Goal: Task Accomplishment & Management: Use online tool/utility

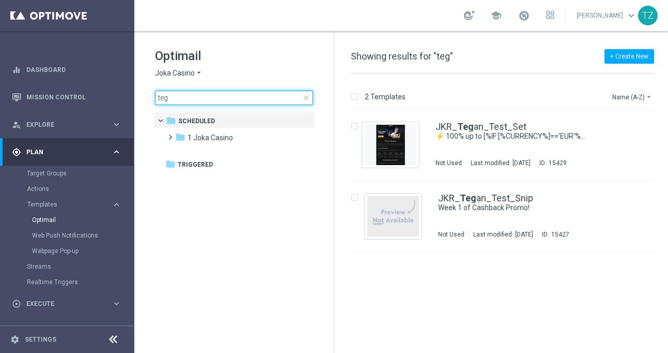
click at [194, 99] on input "teg" at bounding box center [234, 97] width 158 height 14
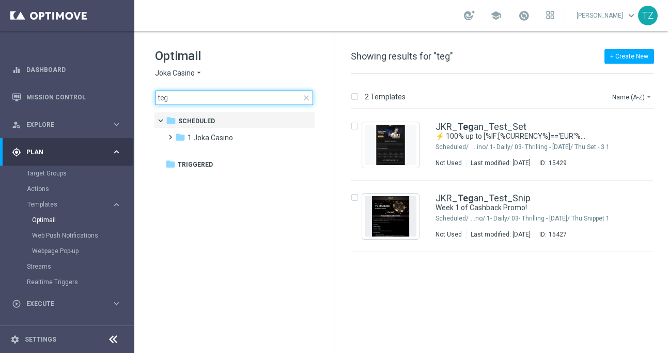
click at [194, 99] on input "teg" at bounding box center [234, 97] width 158 height 14
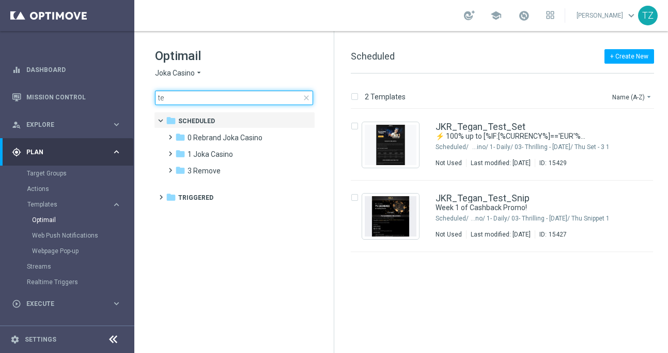
type input "t"
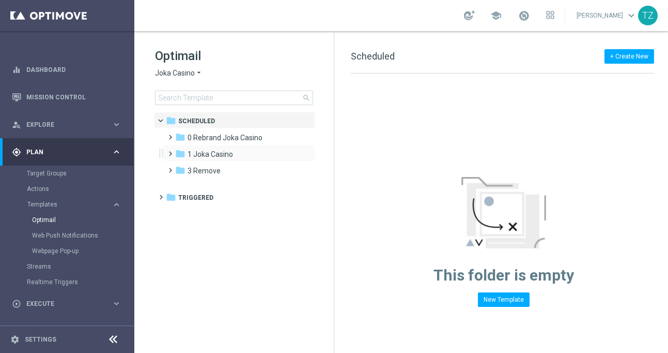
click at [243, 145] on div "folder 1 Joka Casino more_vert" at bounding box center [239, 153] width 152 height 17
click at [238, 154] on div "folder 1 Joka Casino" at bounding box center [234, 154] width 119 height 12
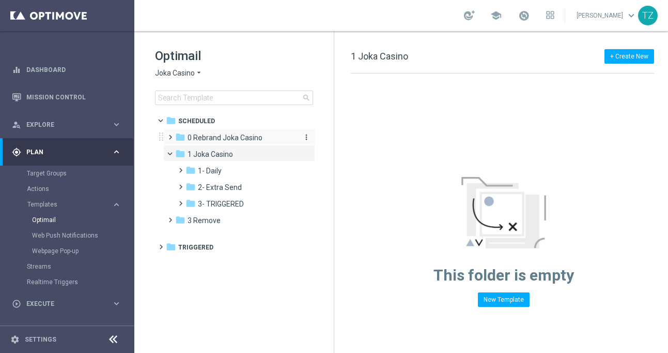
click at [225, 136] on span "0 Rebrand Joka Casino" at bounding box center [225, 137] width 75 height 9
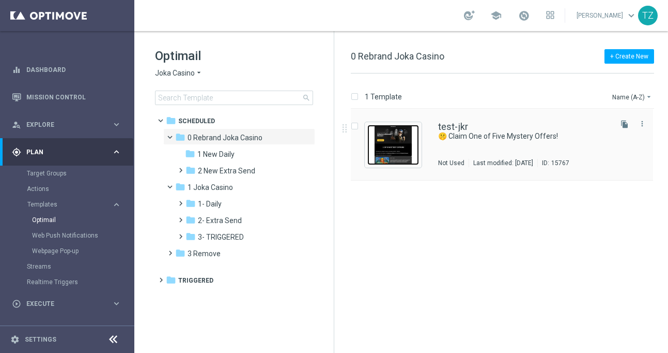
click at [404, 147] on img "Press SPACE to select this row." at bounding box center [394, 145] width 52 height 40
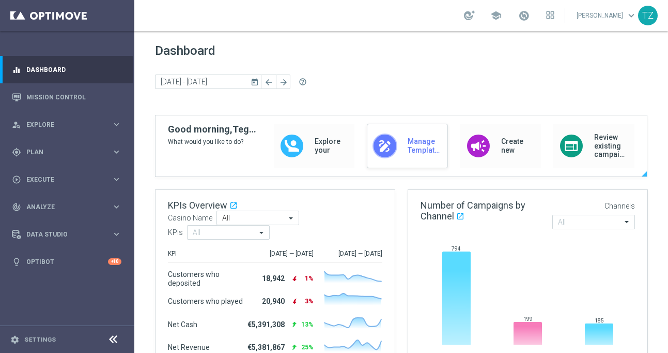
click at [445, 135] on div "draw Manage Templates" at bounding box center [407, 146] width 81 height 44
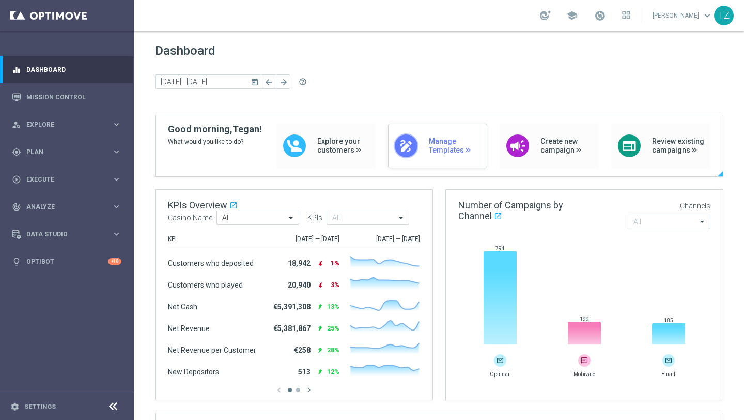
click at [441, 147] on span "Manage Templates" at bounding box center [455, 146] width 53 height 18
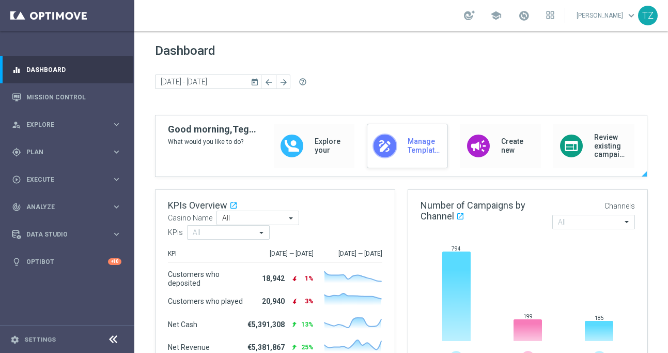
click at [400, 136] on div "draw Manage Templates" at bounding box center [407, 146] width 81 height 44
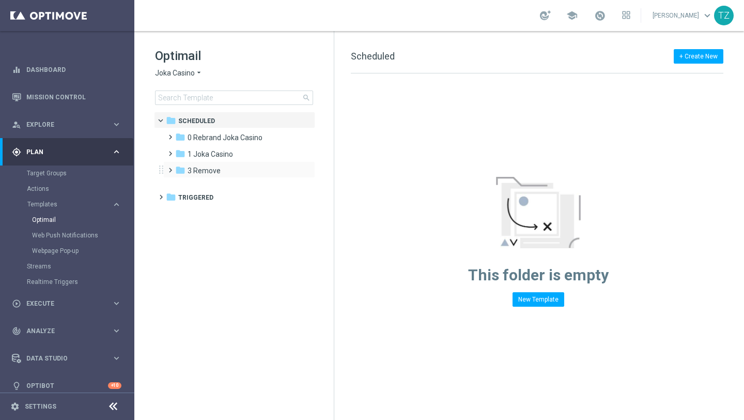
click at [230, 161] on div "folder 3 Remove more_vert" at bounding box center [239, 169] width 152 height 17
click at [225, 154] on span "1 Joka Casino" at bounding box center [210, 153] width 45 height 9
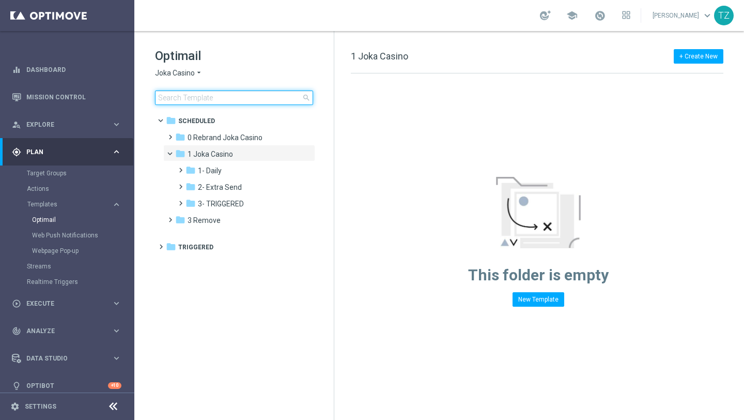
click at [220, 94] on input at bounding box center [234, 97] width 158 height 14
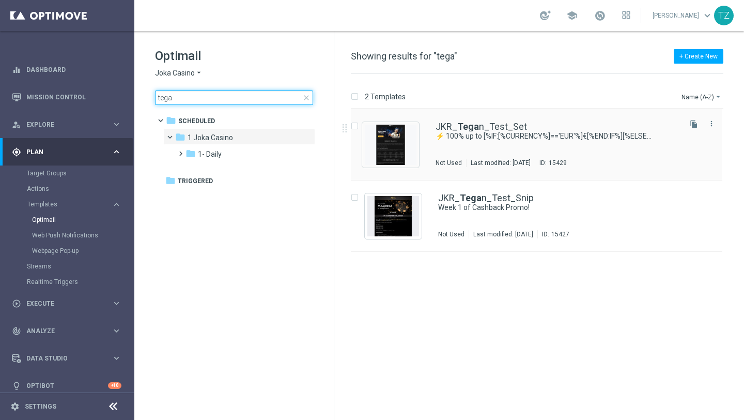
type input "tega"
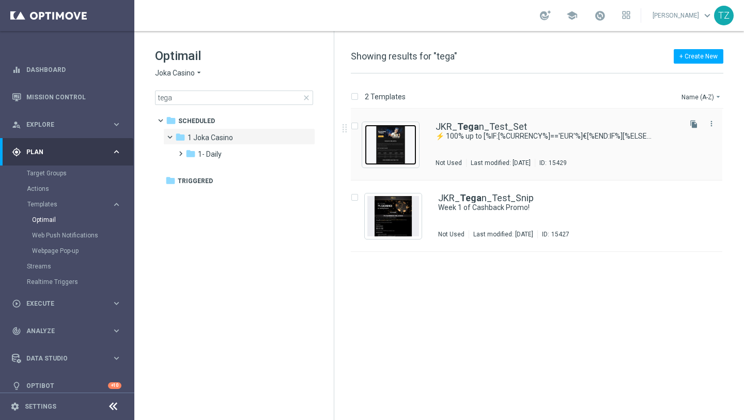
click at [409, 142] on img "Press SPACE to select this row." at bounding box center [391, 145] width 52 height 40
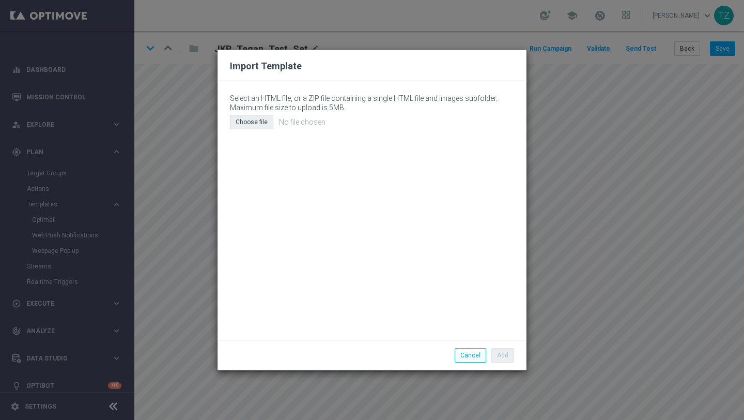
click at [257, 119] on div "Choose file" at bounding box center [251, 122] width 43 height 14
type input "C:\fakepath\email (25).html"
click at [505, 352] on button "Add" at bounding box center [503, 355] width 23 height 14
click at [252, 122] on div "Choose file" at bounding box center [251, 122] width 43 height 14
type input "C:\fakepath\email (25).html"
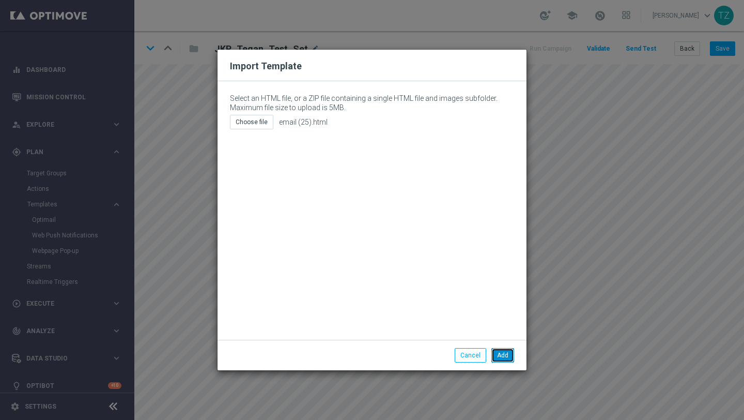
click at [499, 352] on button "Add" at bounding box center [503, 355] width 23 height 14
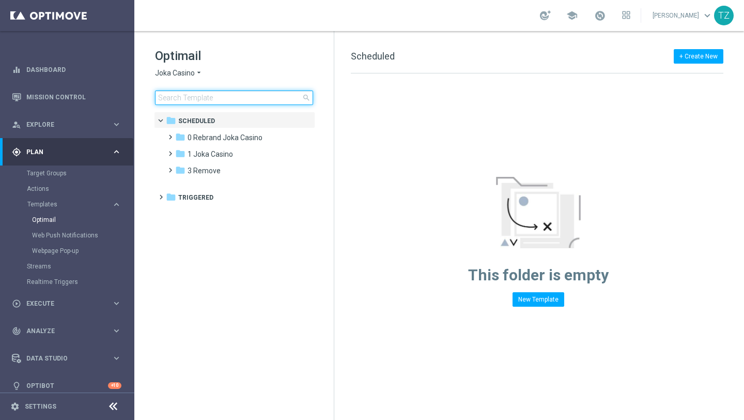
click at [183, 98] on input at bounding box center [234, 97] width 158 height 14
type input "joka"
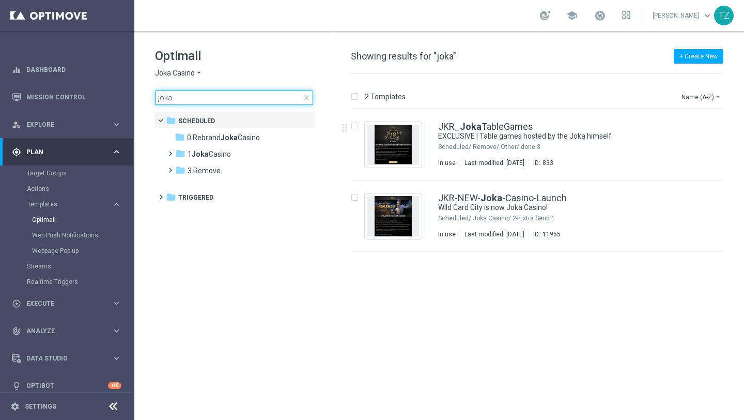
click at [175, 96] on input "joka" at bounding box center [234, 97] width 158 height 14
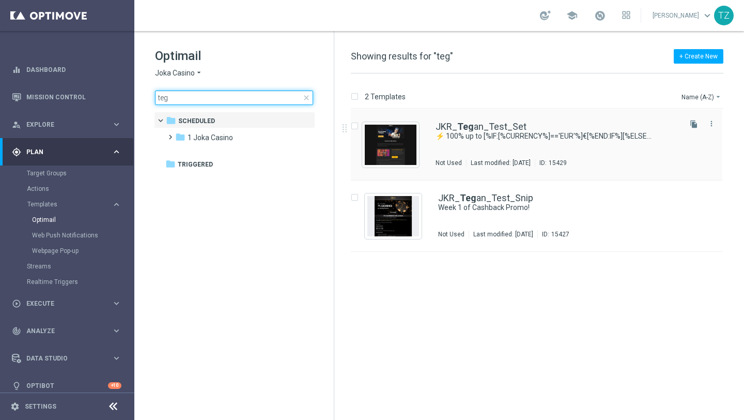
type input "teg"
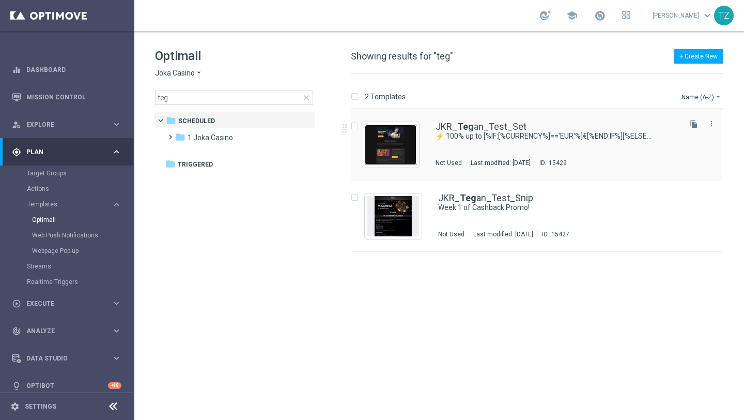
click at [386, 142] on img "Press SPACE to select this row." at bounding box center [391, 145] width 52 height 40
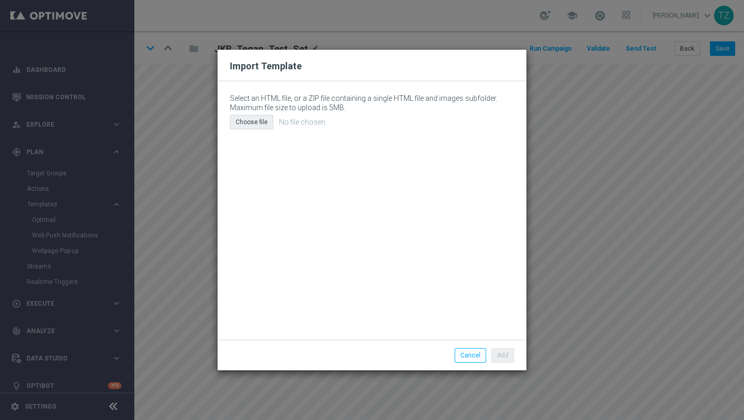
click at [255, 121] on div "Choose file" at bounding box center [251, 122] width 43 height 14
type input "C:\fakepath\email (25).html"
click at [507, 355] on button "Add" at bounding box center [503, 355] width 23 height 14
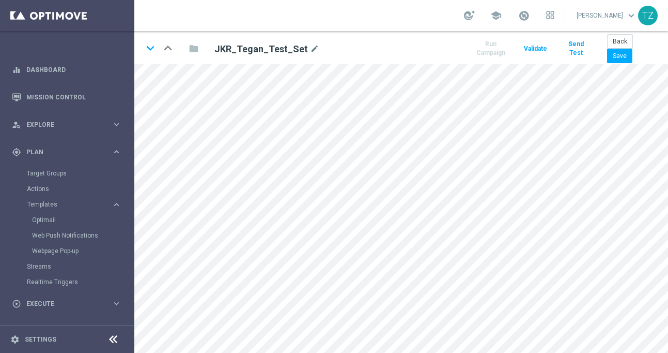
click at [578, 47] on button "Send Test" at bounding box center [575, 48] width 29 height 23
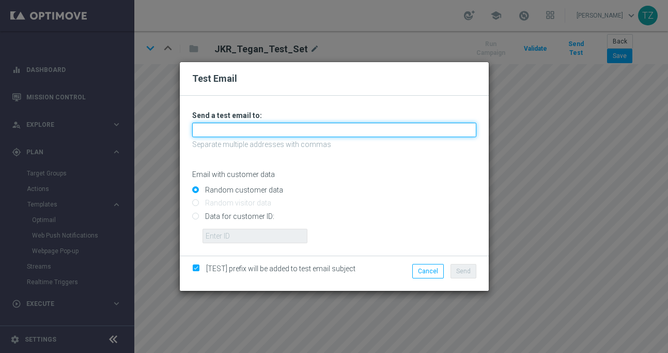
click at [266, 134] on input "text" at bounding box center [334, 130] width 284 height 14
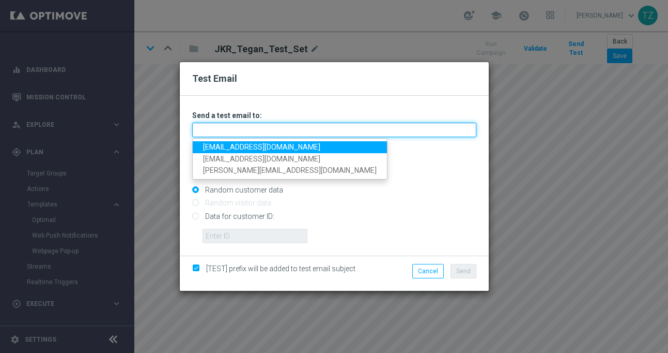
type input "tegan@goldmedialab.com"
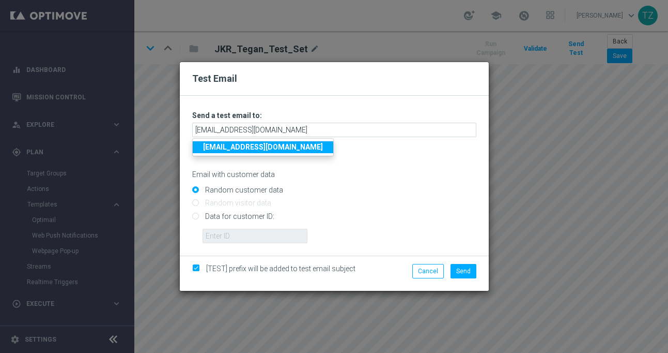
click at [285, 148] on strong "tegan@goldmedialab.com" at bounding box center [263, 147] width 120 height 8
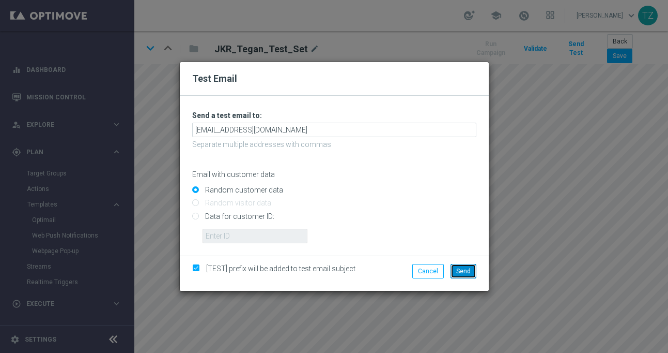
click at [470, 274] on button "Send" at bounding box center [464, 271] width 26 height 14
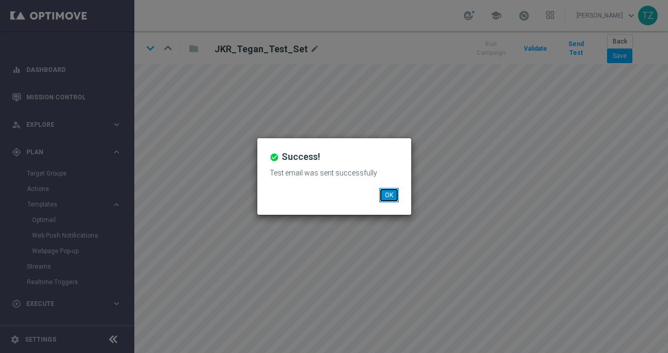
click at [390, 196] on button "OK" at bounding box center [389, 195] width 20 height 14
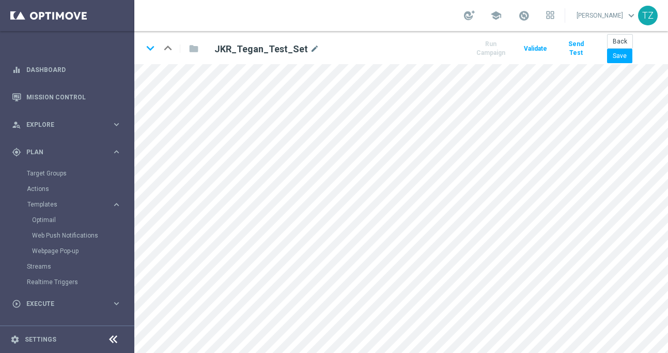
click at [574, 50] on button "Send Test" at bounding box center [575, 48] width 29 height 23
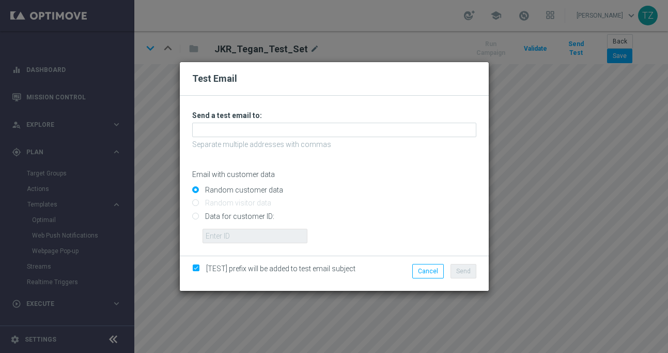
click at [273, 140] on p "Separate multiple addresses with commas" at bounding box center [334, 144] width 284 height 9
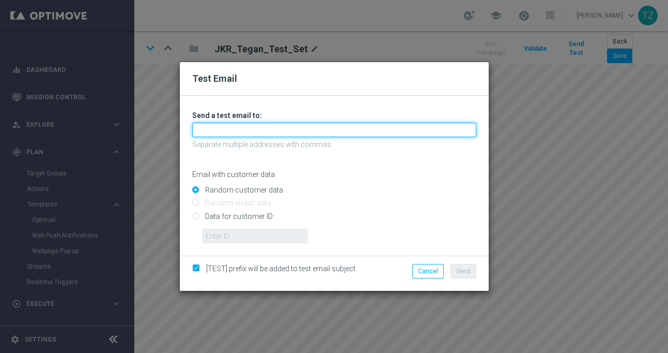
click at [256, 129] on input "text" at bounding box center [334, 130] width 284 height 14
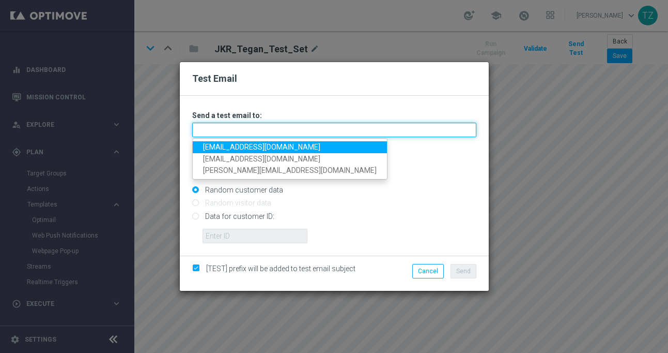
type input "zwarttegan@gmail.com"
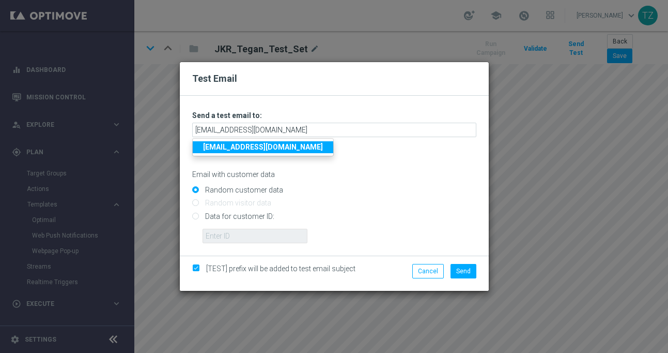
click at [280, 145] on link "zwarttegan@gmail.com" at bounding box center [263, 147] width 141 height 12
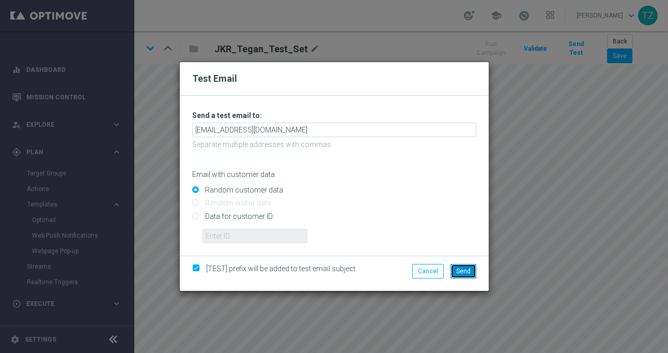
click at [465, 274] on button "Send" at bounding box center [464, 271] width 26 height 14
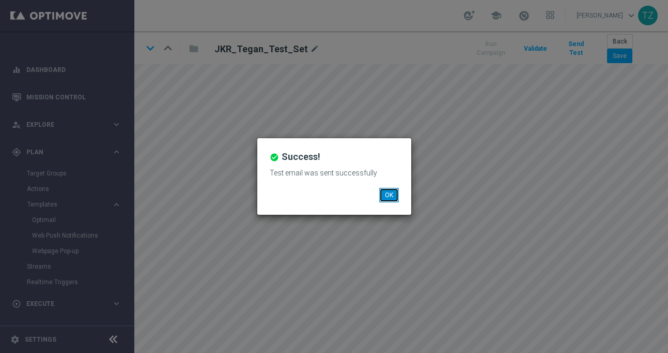
click at [391, 188] on button "OK" at bounding box center [389, 195] width 20 height 14
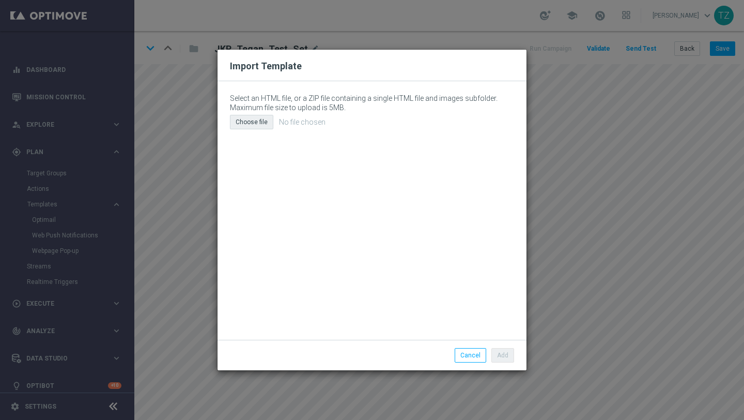
click at [251, 123] on div "Choose file" at bounding box center [251, 122] width 43 height 14
type input "C:\fakepath\email (26).html"
click at [505, 356] on button "Add" at bounding box center [503, 355] width 23 height 14
click at [188, 127] on div "Import Template Select an HTML file, or a ZIP file containing a single HTML fil…" at bounding box center [372, 210] width 744 height 420
click at [483, 354] on button "Cancel" at bounding box center [471, 355] width 32 height 14
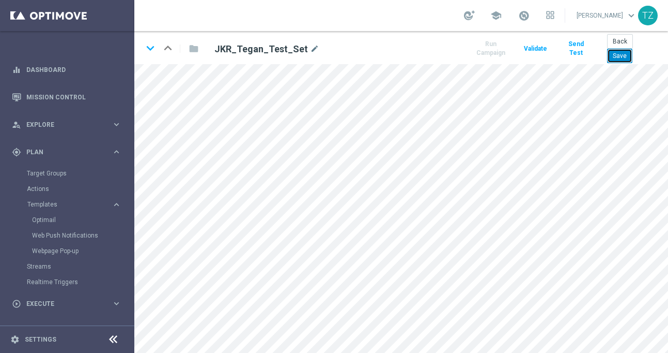
click at [619, 56] on button "Save" at bounding box center [619, 56] width 25 height 14
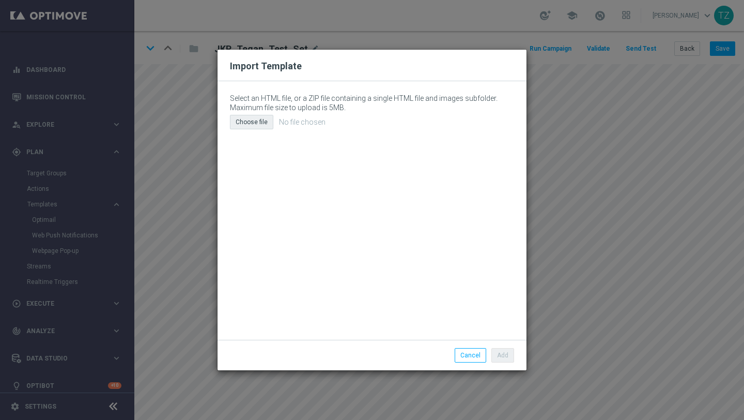
click at [255, 118] on div "Choose file" at bounding box center [251, 122] width 43 height 14
click at [251, 124] on div "Choose file" at bounding box center [251, 122] width 43 height 14
type input "C:\fakepath\email (27).html"
click at [507, 351] on button "Add" at bounding box center [503, 355] width 23 height 14
click at [462, 349] on button "Cancel" at bounding box center [471, 355] width 32 height 14
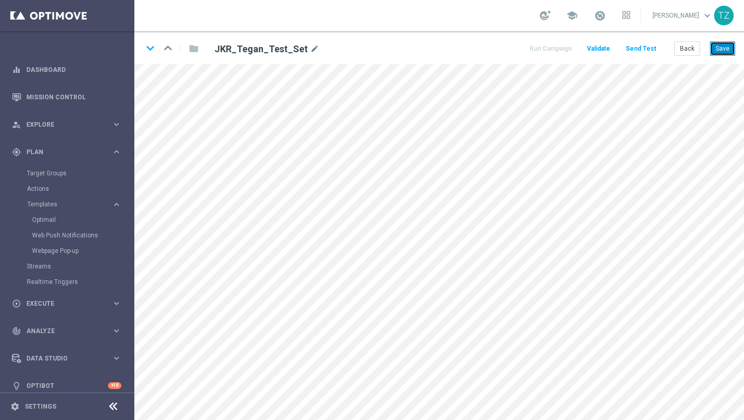
click at [731, 48] on button "Save" at bounding box center [722, 48] width 25 height 14
click at [635, 45] on button "Send Test" at bounding box center [641, 49] width 34 height 14
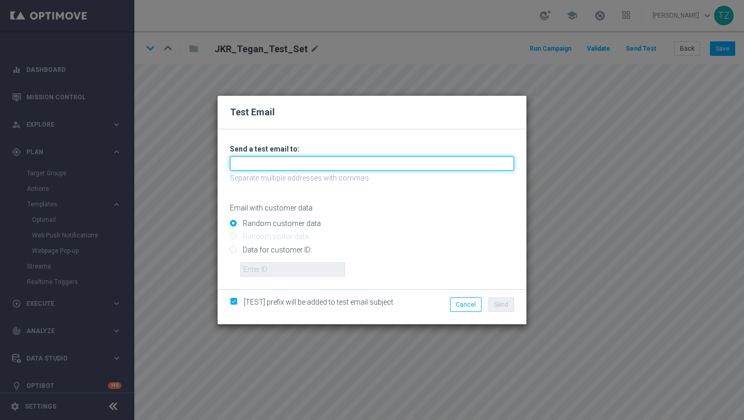
click at [282, 160] on input "text" at bounding box center [372, 163] width 284 height 14
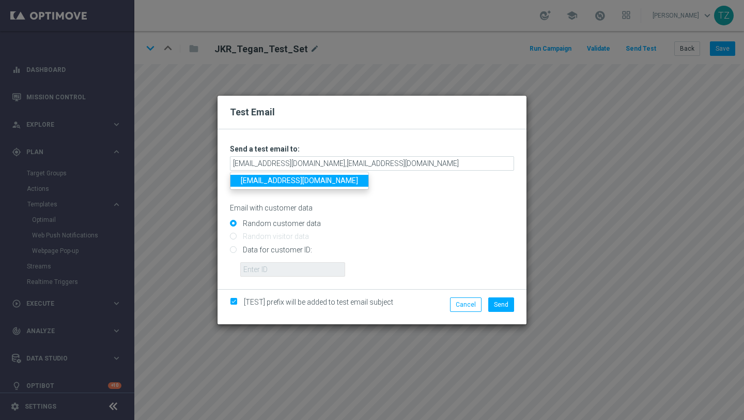
click at [309, 178] on link "zwarttegan@gmail.com" at bounding box center [300, 181] width 138 height 12
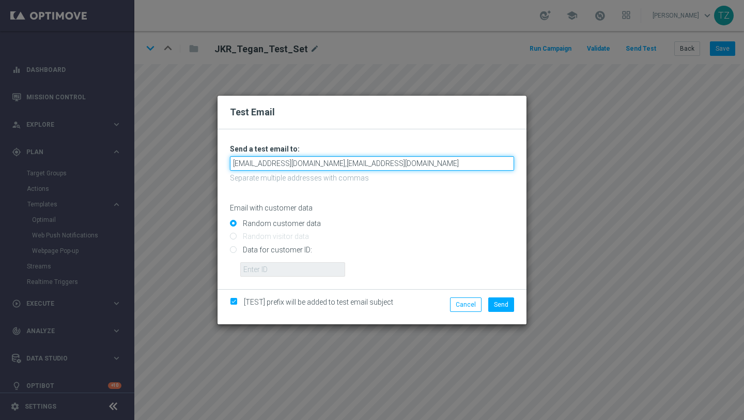
click at [318, 161] on input "tegan@goldmedialab.com,zwarttegan@gmail.com" at bounding box center [372, 163] width 284 height 14
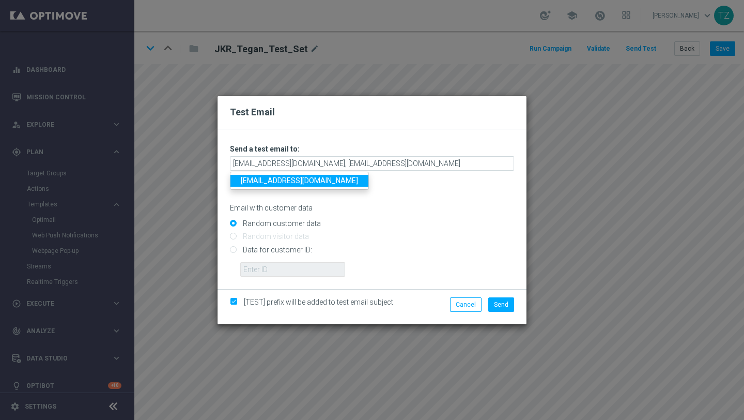
click at [310, 181] on link "zwarttegan@gmail.com" at bounding box center [300, 181] width 138 height 12
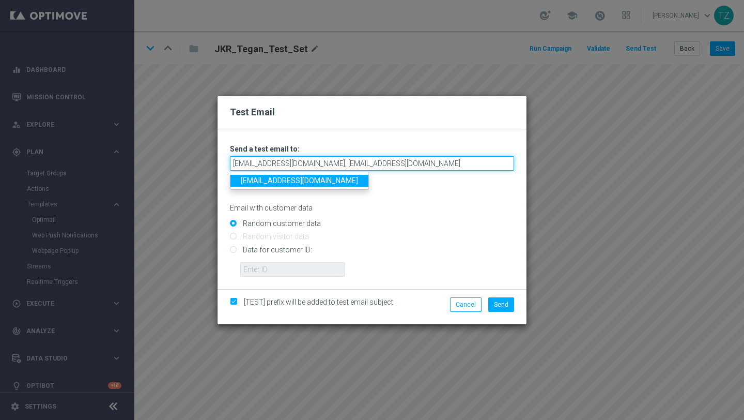
type input "tegan@goldmedialab.com,zwarttegan@gmail.com"
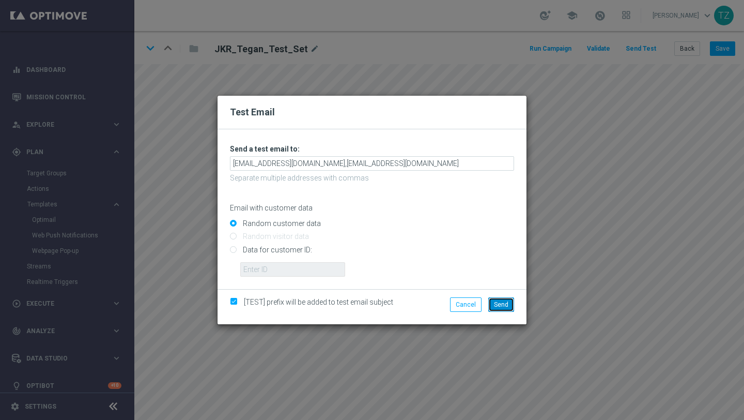
click at [503, 307] on span "Send" at bounding box center [501, 304] width 14 height 7
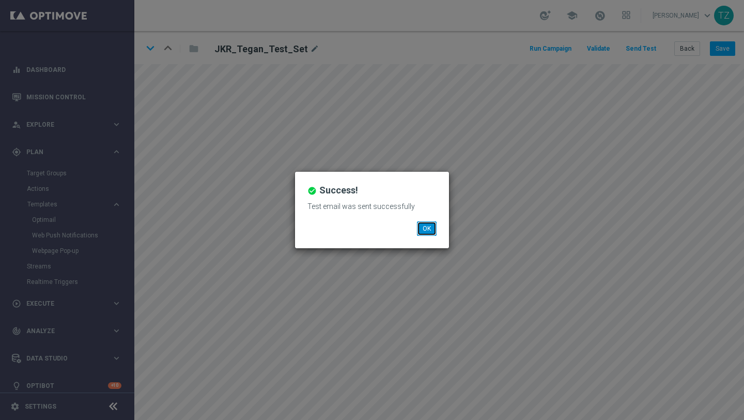
click at [432, 231] on button "OK" at bounding box center [427, 228] width 20 height 14
